Goal: Browse casually

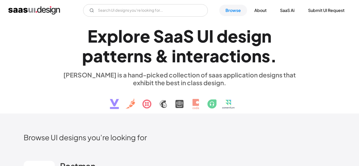
scroll to position [611, 0]
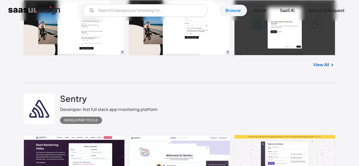
click at [155, 79] on div "Typeform People-Friendly Forms and Surveys Form Builder No items found. View All" at bounding box center [180, 15] width 312 height 135
click at [275, 82] on div "Typeform People-Friendly Forms and Surveys Form Builder No items found. View All" at bounding box center [180, 15] width 312 height 135
click at [250, 87] on div "Sentry Developer-first full stack app monitoring platform Developer tools" at bounding box center [180, 109] width 312 height 52
click at [270, 111] on div "Sentry Developer-first full stack app monitoring platform Developer tools" at bounding box center [180, 109] width 312 height 52
click at [283, 95] on div "Sentry Developer-first full stack app monitoring platform Developer tools" at bounding box center [180, 109] width 312 height 52
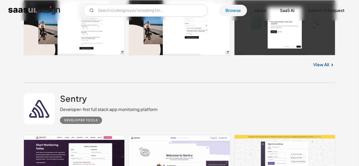
click at [296, 91] on div "Sentry Developer-first full stack app monitoring platform Developer tools" at bounding box center [180, 109] width 312 height 52
click at [195, 65] on div "View All" at bounding box center [180, 63] width 312 height 17
click at [182, 70] on div "View All" at bounding box center [180, 63] width 312 height 17
click at [172, 73] on div "Typeform People-Friendly Forms and Surveys Form Builder No items found. View All" at bounding box center [180, 15] width 312 height 135
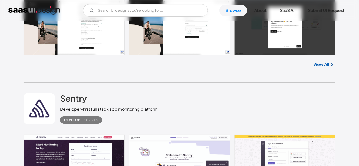
scroll to position [612, 0]
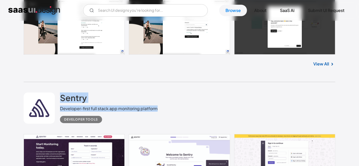
drag, startPoint x: 60, startPoint y: 92, endPoint x: 160, endPoint y: 109, distance: 101.6
click at [160, 109] on div "Sentry Developer-first full stack app monitoring platform Developer tools" at bounding box center [180, 108] width 312 height 52
drag, startPoint x: 113, startPoint y: 119, endPoint x: 64, endPoint y: 92, distance: 55.9
click at [64, 92] on div "Sentry Developer-first full stack app monitoring platform Developer tools" at bounding box center [180, 108] width 312 height 52
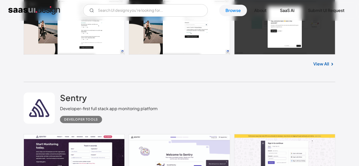
click at [61, 87] on div "Sentry Developer-first full stack app monitoring platform Developer tools" at bounding box center [180, 108] width 312 height 52
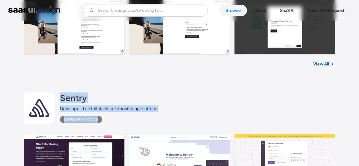
drag, startPoint x: 61, startPoint y: 87, endPoint x: 109, endPoint y: 119, distance: 57.9
click at [109, 119] on div "Sentry Developer-first full stack app monitoring platform Developer tools" at bounding box center [180, 108] width 312 height 52
click at [109, 119] on div "Developer tools" at bounding box center [109, 117] width 98 height 11
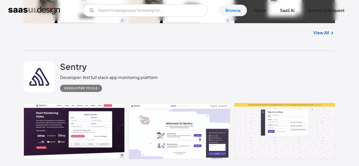
scroll to position [643, 0]
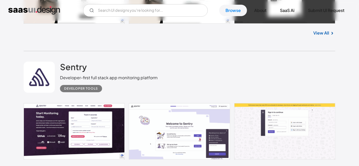
click at [252, 56] on div "Sentry Developer-first full stack app monitoring platform Developer tools" at bounding box center [180, 77] width 312 height 52
click at [234, 65] on div "Sentry Developer-first full stack app monitoring platform Developer tools" at bounding box center [180, 77] width 312 height 52
click at [244, 62] on div "Sentry Developer-first full stack app monitoring platform Developer tools" at bounding box center [180, 77] width 312 height 52
click at [241, 58] on div "Sentry Developer-first full stack app monitoring platform Developer tools" at bounding box center [180, 77] width 312 height 52
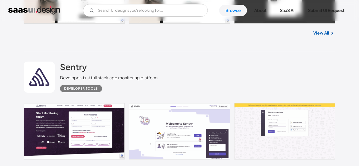
click at [175, 70] on div "Sentry Developer-first full stack app monitoring platform Developer tools" at bounding box center [180, 77] width 312 height 52
click at [191, 70] on div "Sentry Developer-first full stack app monitoring platform Developer tools" at bounding box center [180, 77] width 312 height 52
click at [253, 71] on div "Sentry Developer-first full stack app monitoring platform Developer tools" at bounding box center [180, 77] width 312 height 52
click at [231, 67] on div "Sentry Developer-first full stack app monitoring platform Developer tools" at bounding box center [180, 77] width 312 height 52
click at [230, 75] on div "Sentry Developer-first full stack app monitoring platform Developer tools" at bounding box center [180, 77] width 312 height 52
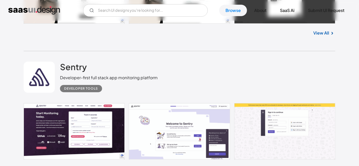
click at [230, 67] on div "Sentry Developer-first full stack app monitoring platform Developer tools" at bounding box center [180, 77] width 312 height 52
click at [262, 64] on div "Sentry Developer-first full stack app monitoring platform Developer tools" at bounding box center [180, 77] width 312 height 52
click at [257, 63] on div "Sentry Developer-first full stack app monitoring platform Developer tools" at bounding box center [180, 77] width 312 height 52
click at [249, 67] on div "Sentry Developer-first full stack app monitoring platform Developer tools" at bounding box center [180, 77] width 312 height 52
click at [252, 36] on div "View All" at bounding box center [180, 32] width 312 height 17
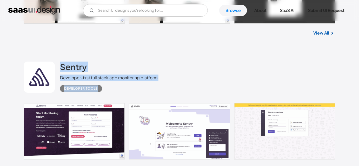
drag, startPoint x: 62, startPoint y: 61, endPoint x: 102, endPoint y: 85, distance: 47.2
click at [102, 85] on div "Sentry Developer-first full stack app monitoring platform Developer tools" at bounding box center [180, 77] width 312 height 52
click at [102, 85] on div "Developer tools" at bounding box center [109, 86] width 98 height 11
drag, startPoint x: 105, startPoint y: 86, endPoint x: 60, endPoint y: 65, distance: 49.4
click at [60, 65] on div "Sentry Developer-first full stack app monitoring platform Developer tools" at bounding box center [109, 77] width 98 height 31
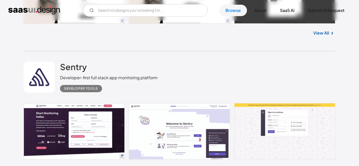
click at [60, 56] on div "Sentry Developer-first full stack app monitoring platform Developer tools" at bounding box center [180, 77] width 312 height 52
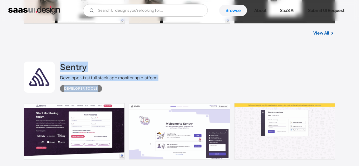
drag, startPoint x: 60, startPoint y: 56, endPoint x: 102, endPoint y: 86, distance: 51.2
click at [102, 86] on div "Sentry Developer-first full stack app monitoring platform Developer tools" at bounding box center [180, 77] width 312 height 52
click at [102, 86] on div "Developer tools" at bounding box center [109, 86] width 98 height 11
drag, startPoint x: 105, startPoint y: 89, endPoint x: 52, endPoint y: 67, distance: 57.7
click at [52, 67] on div "Sentry Developer-first full stack app monitoring platform Developer tools" at bounding box center [180, 77] width 312 height 52
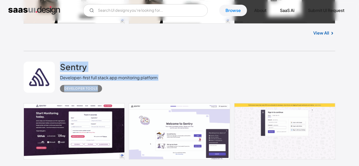
click at [57, 59] on div "Sentry Developer-first full stack app monitoring platform Developer tools" at bounding box center [180, 77] width 312 height 52
drag, startPoint x: 57, startPoint y: 59, endPoint x: 94, endPoint y: 86, distance: 45.2
click at [94, 86] on div "Sentry Developer-first full stack app monitoring platform Developer tools" at bounding box center [180, 77] width 312 height 52
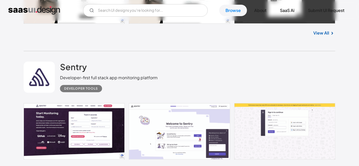
click at [104, 89] on div "Developer tools" at bounding box center [109, 86] width 98 height 11
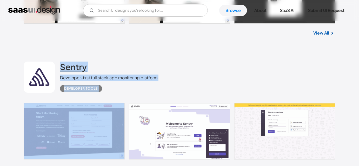
drag, startPoint x: 104, startPoint y: 89, endPoint x: 64, endPoint y: 63, distance: 47.6
click at [64, 63] on div "Sentry Developer-first full stack app monitoring platform Developer tools" at bounding box center [109, 77] width 98 height 31
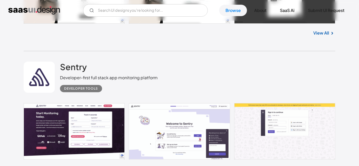
click at [62, 56] on div "Sentry Developer-first full stack app monitoring platform Developer tools" at bounding box center [180, 77] width 312 height 52
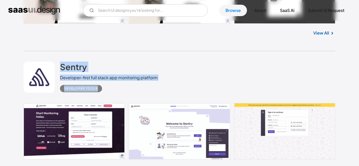
drag, startPoint x: 62, startPoint y: 56, endPoint x: 111, endPoint y: 101, distance: 66.4
click at [111, 101] on div "Sentry Developer-first full stack app monitoring platform Developer tools" at bounding box center [180, 77] width 312 height 52
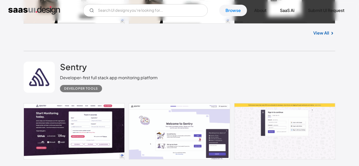
click at [277, 97] on div "Sentry Developer-first full stack app monitoring platform Developer tools" at bounding box center [180, 77] width 312 height 52
click at [186, 82] on div "Sentry Developer-first full stack app monitoring platform Developer tools" at bounding box center [180, 77] width 312 height 52
click at [189, 74] on div "Sentry Developer-first full stack app monitoring platform Developer tools" at bounding box center [180, 77] width 312 height 52
click at [194, 75] on div "Sentry Developer-first full stack app monitoring platform Developer tools" at bounding box center [180, 77] width 312 height 52
click at [189, 73] on div "Sentry Developer-first full stack app monitoring platform Developer tools" at bounding box center [180, 77] width 312 height 52
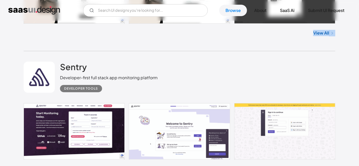
drag, startPoint x: 18, startPoint y: 44, endPoint x: 20, endPoint y: 54, distance: 9.8
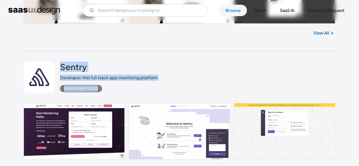
drag, startPoint x: 61, startPoint y: 59, endPoint x: 101, endPoint y: 95, distance: 53.7
click at [101, 95] on div "Sentry Developer-first full stack app monitoring platform Developer tools" at bounding box center [180, 77] width 312 height 52
drag, startPoint x: 101, startPoint y: 95, endPoint x: 59, endPoint y: 62, distance: 52.7
click at [59, 62] on div "Sentry Developer-first full stack app monitoring platform Developer tools" at bounding box center [180, 77] width 312 height 52
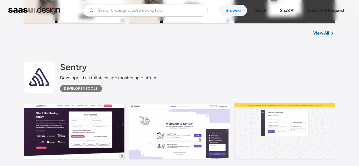
click at [59, 55] on div "Sentry Developer-first full stack app monitoring platform Developer tools" at bounding box center [180, 77] width 312 height 52
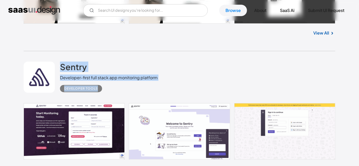
drag, startPoint x: 59, startPoint y: 55, endPoint x: 106, endPoint y: 92, distance: 59.2
click at [106, 92] on div "Sentry Developer-first full stack app monitoring platform Developer tools" at bounding box center [180, 77] width 312 height 52
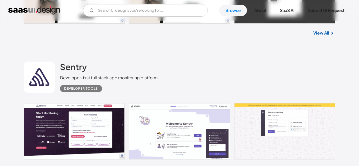
click at [228, 89] on div "Sentry Developer-first full stack app monitoring platform Developer tools" at bounding box center [180, 77] width 312 height 52
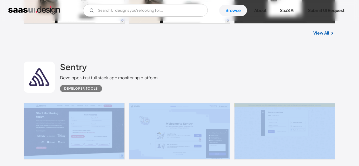
drag, startPoint x: 231, startPoint y: 96, endPoint x: 245, endPoint y: 114, distance: 22.6
click at [245, 114] on div "Sentry Developer-first full stack app monitoring platform Developer tools No it…" at bounding box center [180, 119] width 312 height 136
click at [240, 97] on div "Sentry Developer-first full stack app monitoring platform Developer tools" at bounding box center [180, 77] width 312 height 52
drag, startPoint x: 231, startPoint y: 96, endPoint x: 250, endPoint y: 117, distance: 28.3
click at [250, 117] on div "Sentry Developer-first full stack app monitoring platform Developer tools No it…" at bounding box center [180, 119] width 312 height 136
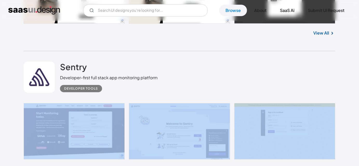
click at [237, 98] on div "Sentry Developer-first full stack app monitoring platform Developer tools" at bounding box center [180, 77] width 312 height 52
drag, startPoint x: 232, startPoint y: 98, endPoint x: 242, endPoint y: 115, distance: 19.2
click at [242, 115] on div "Sentry Developer-first full stack app monitoring platform Developer tools No it…" at bounding box center [180, 119] width 312 height 136
click at [242, 96] on div "Sentry Developer-first full stack app monitoring platform Developer tools" at bounding box center [180, 77] width 312 height 52
drag, startPoint x: 231, startPoint y: 99, endPoint x: 239, endPoint y: 105, distance: 10.0
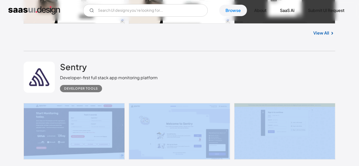
click at [239, 105] on div "Sentry Developer-first full stack app monitoring platform Developer tools No it…" at bounding box center [180, 119] width 312 height 136
click at [237, 99] on div "Sentry Developer-first full stack app monitoring platform Developer tools" at bounding box center [180, 77] width 312 height 52
drag, startPoint x: 233, startPoint y: 99, endPoint x: 237, endPoint y: 106, distance: 8.0
click at [237, 106] on div "Sentry Developer-first full stack app monitoring platform Developer tools No it…" at bounding box center [180, 119] width 312 height 136
click at [234, 99] on div "Sentry Developer-first full stack app monitoring platform Developer tools" at bounding box center [180, 77] width 312 height 52
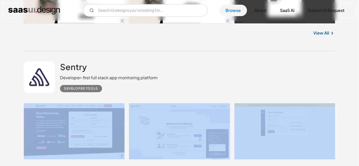
drag, startPoint x: 232, startPoint y: 99, endPoint x: 248, endPoint y: 111, distance: 19.6
click at [248, 111] on div "Sentry Developer-first full stack app monitoring platform Developer tools No it…" at bounding box center [180, 119] width 312 height 136
click at [243, 101] on div "Sentry Developer-first full stack app monitoring platform Developer tools" at bounding box center [180, 77] width 312 height 52
drag, startPoint x: 232, startPoint y: 99, endPoint x: 242, endPoint y: 110, distance: 14.2
click at [242, 110] on div "Sentry Developer-first full stack app monitoring platform Developer tools No it…" at bounding box center [180, 119] width 312 height 136
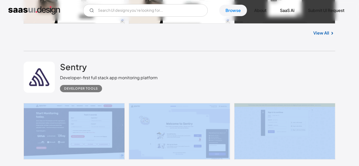
click at [230, 98] on div "Sentry Developer-first full stack app monitoring platform Developer tools" at bounding box center [180, 77] width 312 height 52
drag, startPoint x: 232, startPoint y: 99, endPoint x: 238, endPoint y: 106, distance: 9.0
click at [238, 106] on div "Sentry Developer-first full stack app monitoring platform Developer tools No it…" at bounding box center [180, 119] width 312 height 136
click at [233, 99] on div "Sentry Developer-first full stack app monitoring platform Developer tools" at bounding box center [180, 77] width 312 height 52
drag, startPoint x: 233, startPoint y: 99, endPoint x: 238, endPoint y: 105, distance: 7.9
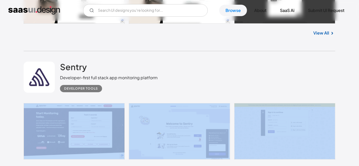
click at [238, 105] on div "Sentry Developer-first full stack app monitoring platform Developer tools No it…" at bounding box center [180, 119] width 312 height 136
click at [233, 99] on div "Sentry Developer-first full stack app monitoring platform Developer tools" at bounding box center [180, 77] width 312 height 52
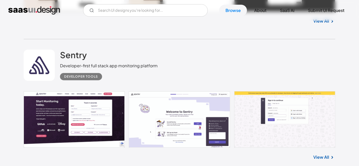
scroll to position [655, 0]
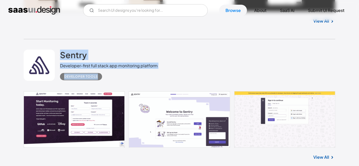
drag, startPoint x: 57, startPoint y: 47, endPoint x: 100, endPoint y: 78, distance: 53.1
click at [100, 78] on div "Sentry Developer-first full stack app monitoring platform Developer tools" at bounding box center [180, 65] width 312 height 52
click at [107, 78] on div "Developer tools" at bounding box center [109, 74] width 98 height 11
drag, startPoint x: 107, startPoint y: 78, endPoint x: 60, endPoint y: 51, distance: 54.2
click at [60, 51] on div "Sentry Developer-first full stack app monitoring platform Developer tools" at bounding box center [109, 65] width 98 height 31
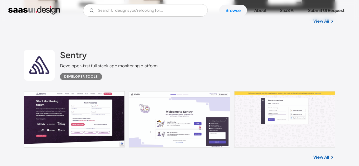
click at [59, 46] on div "Sentry Developer-first full stack app monitoring platform Developer tools" at bounding box center [180, 65] width 312 height 52
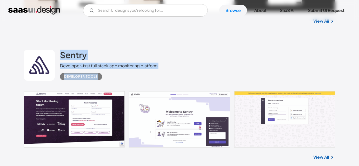
drag, startPoint x: 59, startPoint y: 46, endPoint x: 107, endPoint y: 77, distance: 57.1
click at [107, 77] on div "Sentry Developer-first full stack app monitoring platform Developer tools" at bounding box center [180, 65] width 312 height 52
click at [107, 77] on div "Developer tools" at bounding box center [109, 74] width 98 height 11
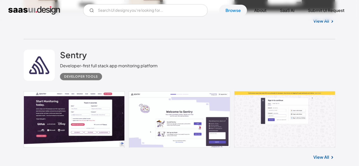
click at [196, 70] on div "Sentry Developer-first full stack app monitoring platform Developer tools" at bounding box center [180, 65] width 312 height 52
click at [205, 70] on div "Sentry Developer-first full stack app monitoring platform Developer tools" at bounding box center [180, 65] width 312 height 52
click at [279, 48] on div "Sentry Developer-first full stack app monitoring platform Developer tools" at bounding box center [180, 65] width 312 height 52
click at [263, 56] on div "Sentry Developer-first full stack app monitoring platform Developer tools" at bounding box center [180, 65] width 312 height 52
click at [267, 69] on div "Sentry Developer-first full stack app monitoring platform Developer tools" at bounding box center [180, 65] width 312 height 52
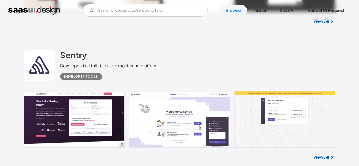
click at [224, 53] on div "Sentry Developer-first full stack app monitoring platform Developer tools" at bounding box center [180, 65] width 312 height 52
click at [217, 57] on div "Sentry Developer-first full stack app monitoring platform Developer tools" at bounding box center [180, 65] width 312 height 52
click at [165, 41] on div "Sentry Developer-first full stack app monitoring platform Developer tools" at bounding box center [180, 65] width 312 height 52
click at [253, 56] on div "Sentry Developer-first full stack app monitoring platform Developer tools" at bounding box center [180, 65] width 312 height 52
